Goal: Task Accomplishment & Management: Manage account settings

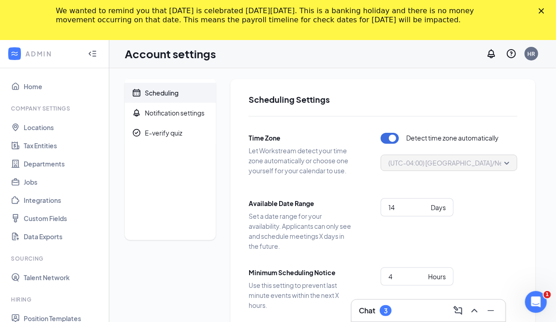
click at [544, 13] on icon "Close" at bounding box center [540, 10] width 5 height 5
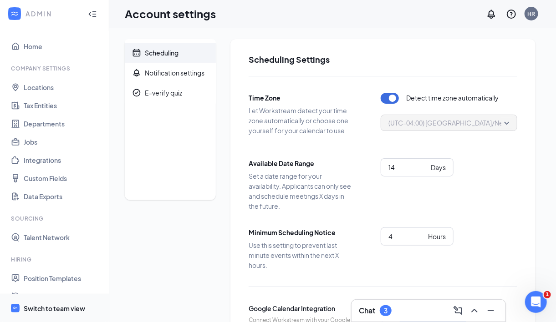
click at [49, 310] on div "Switch to team view" at bounding box center [54, 308] width 61 height 9
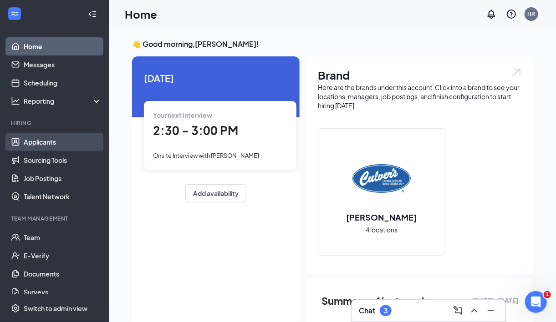
click at [30, 143] on link "Applicants" at bounding box center [63, 142] width 78 height 18
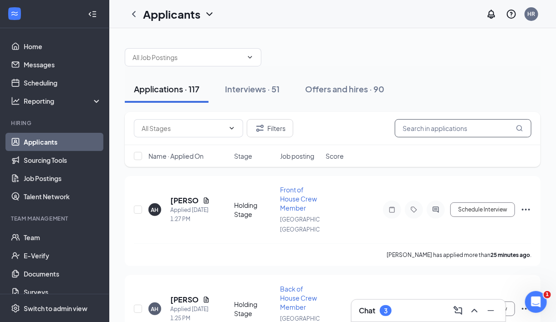
click at [457, 128] on input "text" at bounding box center [462, 128] width 136 height 18
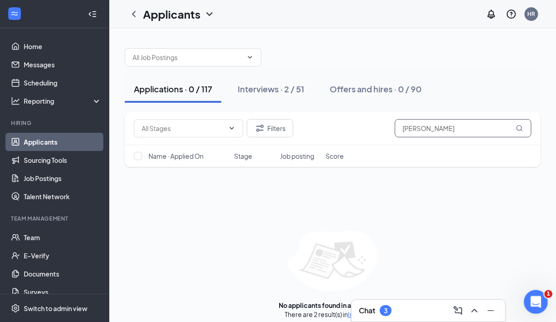
type input "steve"
click at [530, 299] on icon "Open Intercom Messenger" at bounding box center [534, 300] width 15 height 15
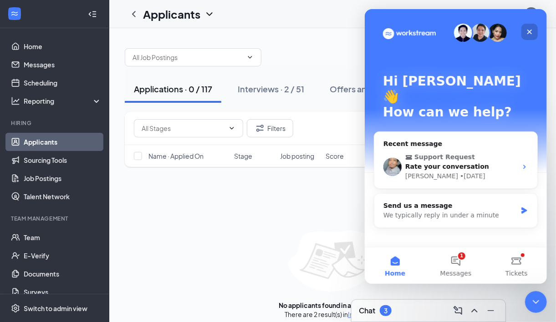
click at [527, 31] on icon "Close" at bounding box center [528, 31] width 7 height 7
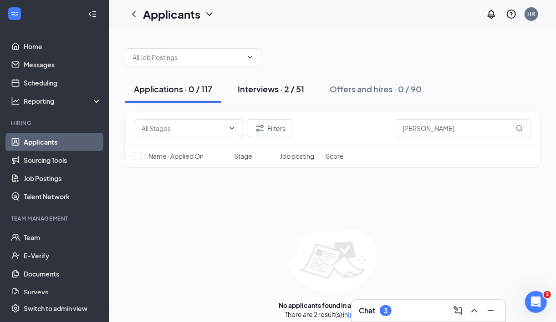
click at [259, 91] on div "Interviews · 2 / 51" at bounding box center [270, 88] width 66 height 11
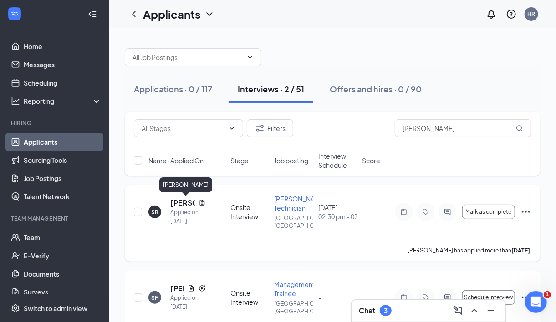
click at [184, 207] on h5 "[PERSON_NAME]" at bounding box center [182, 203] width 25 height 10
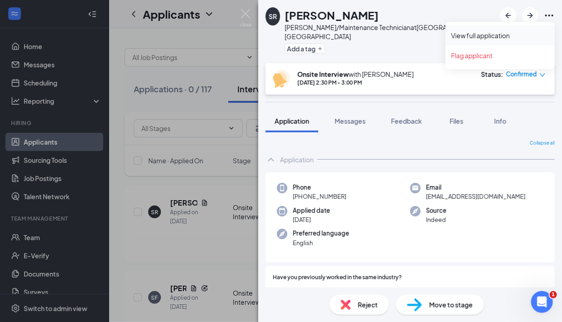
click at [478, 35] on link "View full application" at bounding box center [500, 35] width 98 height 9
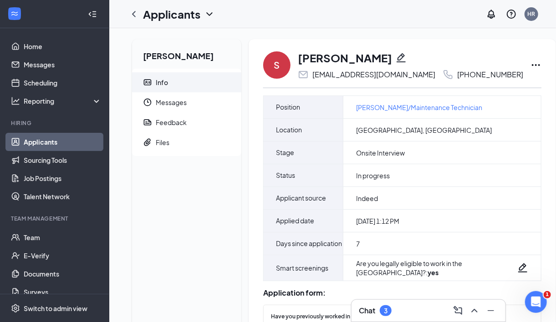
click at [530, 62] on icon "Ellipses" at bounding box center [535, 65] width 11 height 11
click at [424, 20] on div "Applicants HR" at bounding box center [332, 14] width 446 height 28
